Goal: Task Accomplishment & Management: Complete application form

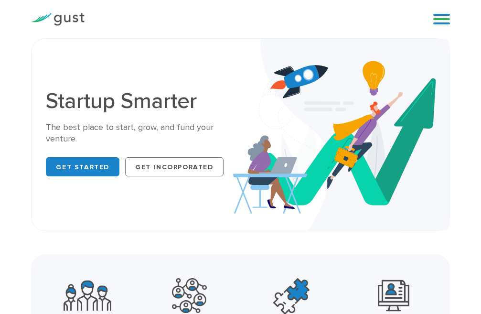
click at [437, 17] on link at bounding box center [441, 19] width 17 height 14
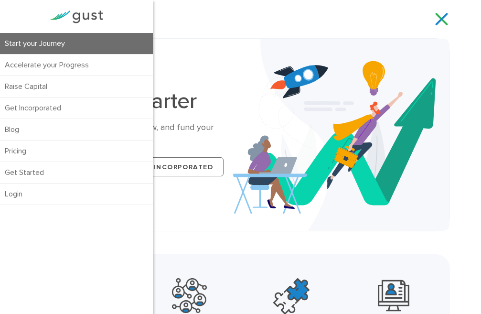
click at [69, 53] on link "Start your Journey" at bounding box center [76, 43] width 153 height 21
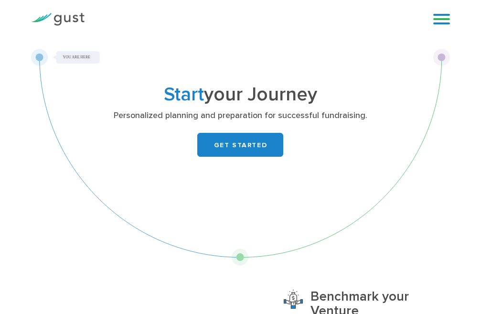
click at [250, 150] on link "GET STARTED" at bounding box center [240, 145] width 86 height 24
